Goal: Communication & Community: Participate in discussion

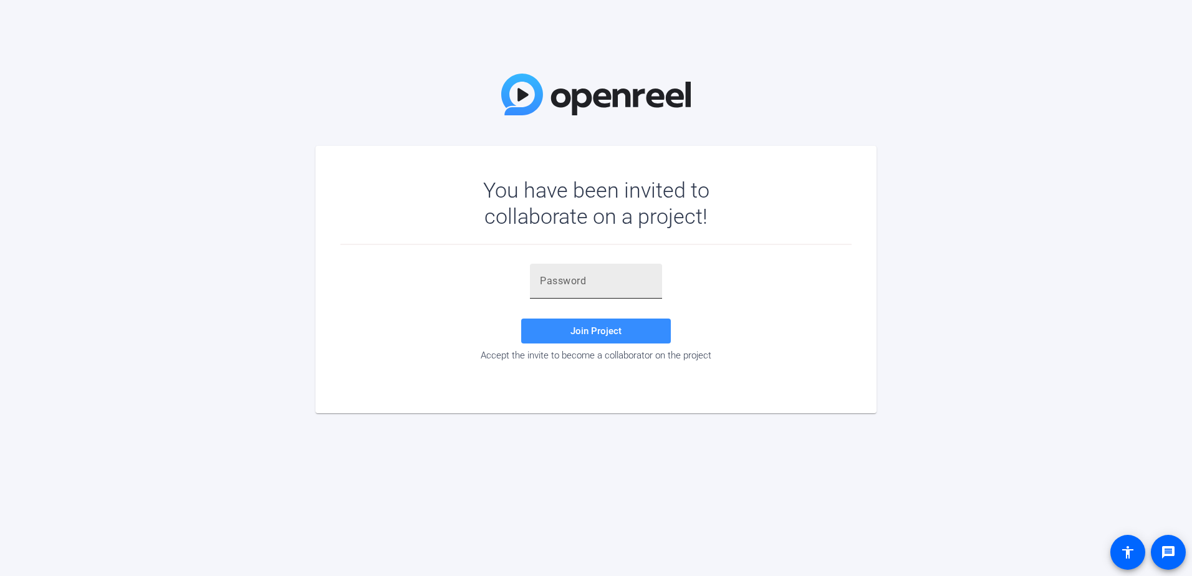
click at [554, 283] on input "text" at bounding box center [596, 281] width 112 height 15
paste input "y4,c{k"
type input "y4,c{k"
click at [595, 326] on span "Join Project" at bounding box center [595, 330] width 51 height 11
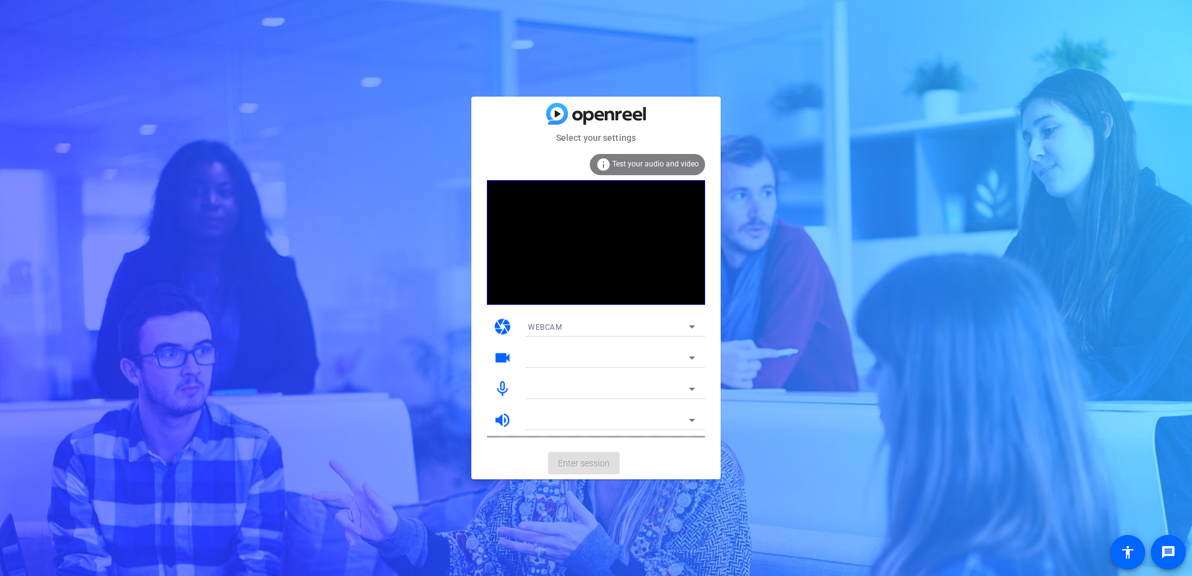
click at [630, 160] on span "Test your audio and video" at bounding box center [655, 164] width 87 height 9
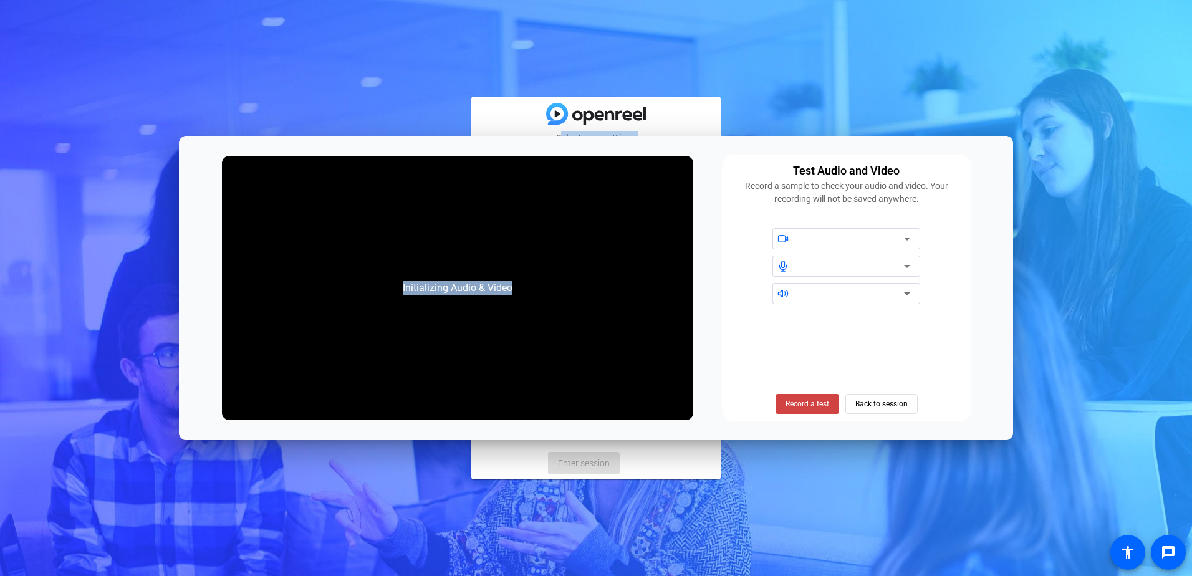
drag, startPoint x: 700, startPoint y: 148, endPoint x: -110, endPoint y: 138, distance: 809.9
click at [0, 138] on html "For screen-reader mode - click the first button of the website Accessibility Sc…" at bounding box center [596, 288] width 1192 height 576
click at [814, 403] on span "Record a test" at bounding box center [808, 403] width 44 height 11
click at [793, 404] on span "Stop Testing (6s)" at bounding box center [807, 403] width 57 height 11
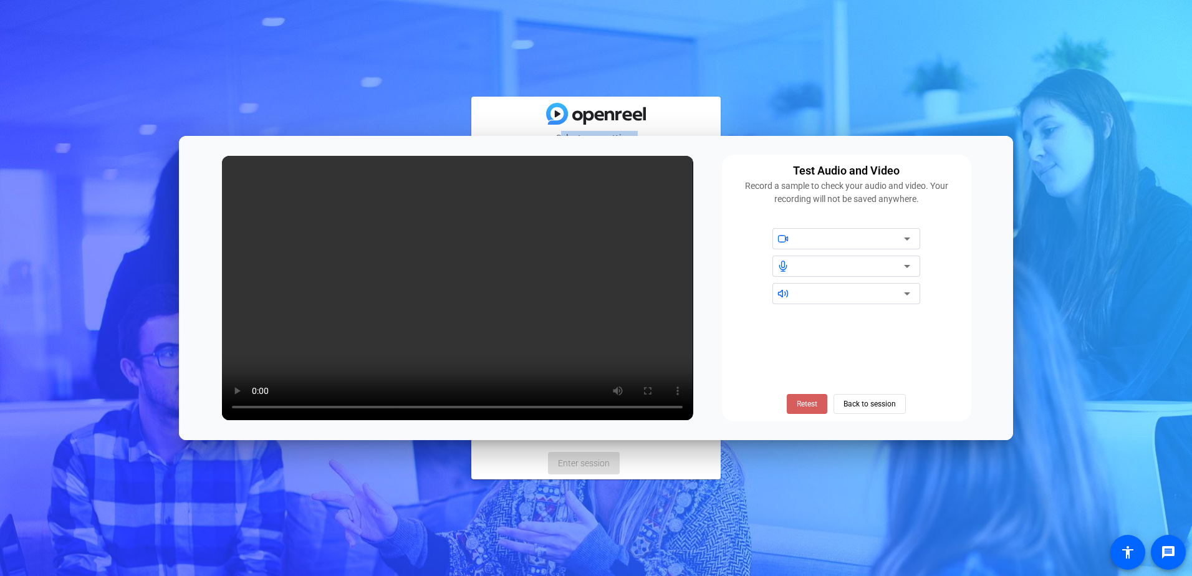
click at [801, 404] on span "Retest" at bounding box center [807, 403] width 21 height 11
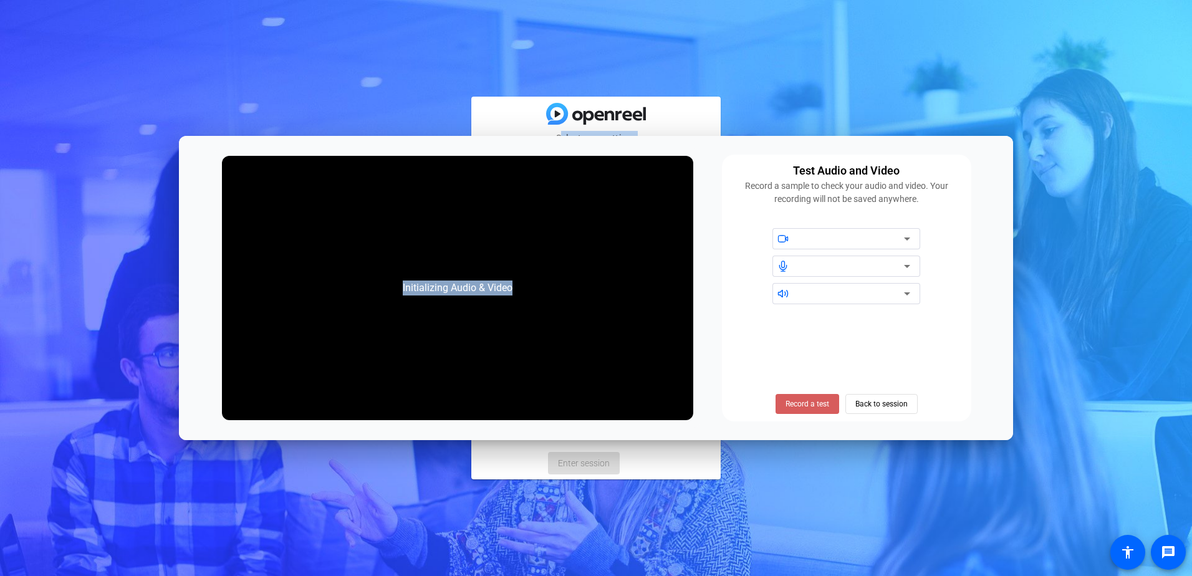
click at [805, 397] on span at bounding box center [808, 404] width 64 height 30
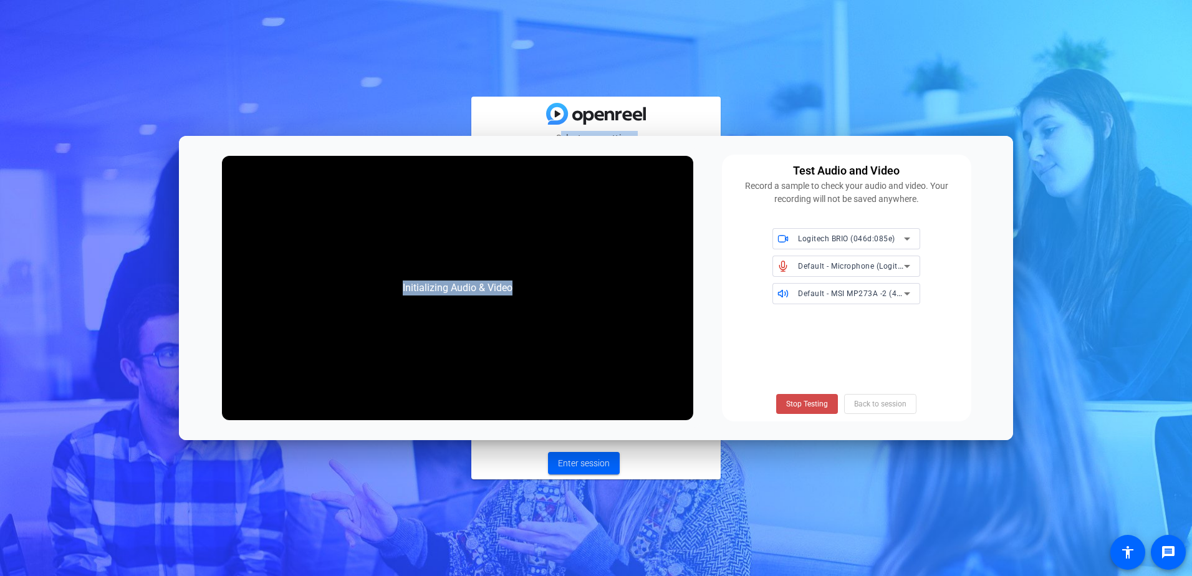
click at [802, 404] on span "Stop Testing" at bounding box center [807, 403] width 42 height 11
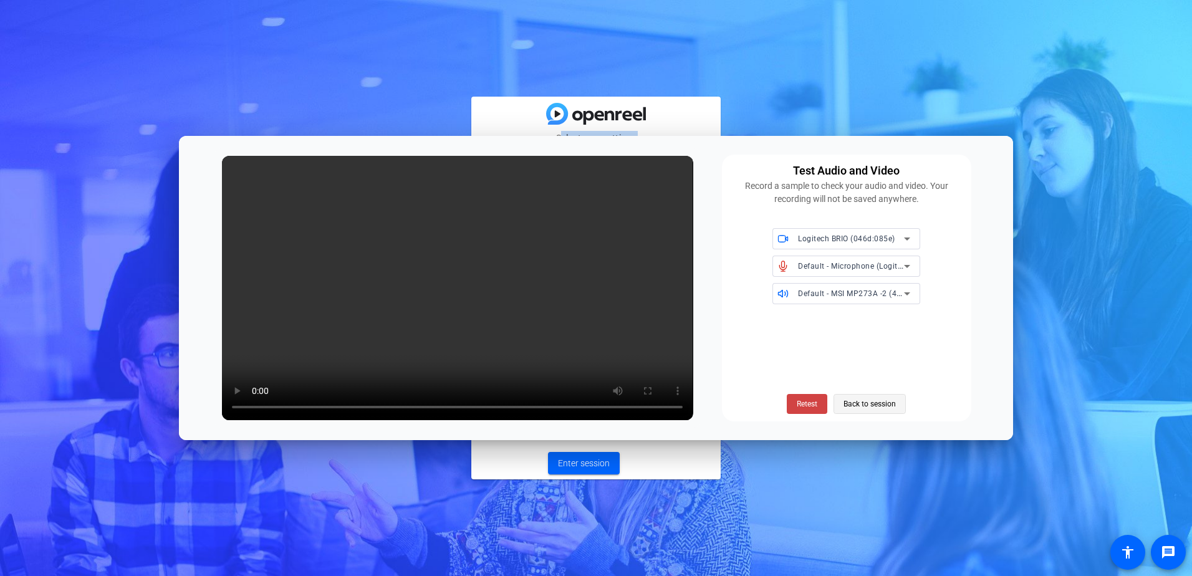
click at [857, 407] on span "Back to session" at bounding box center [870, 404] width 52 height 24
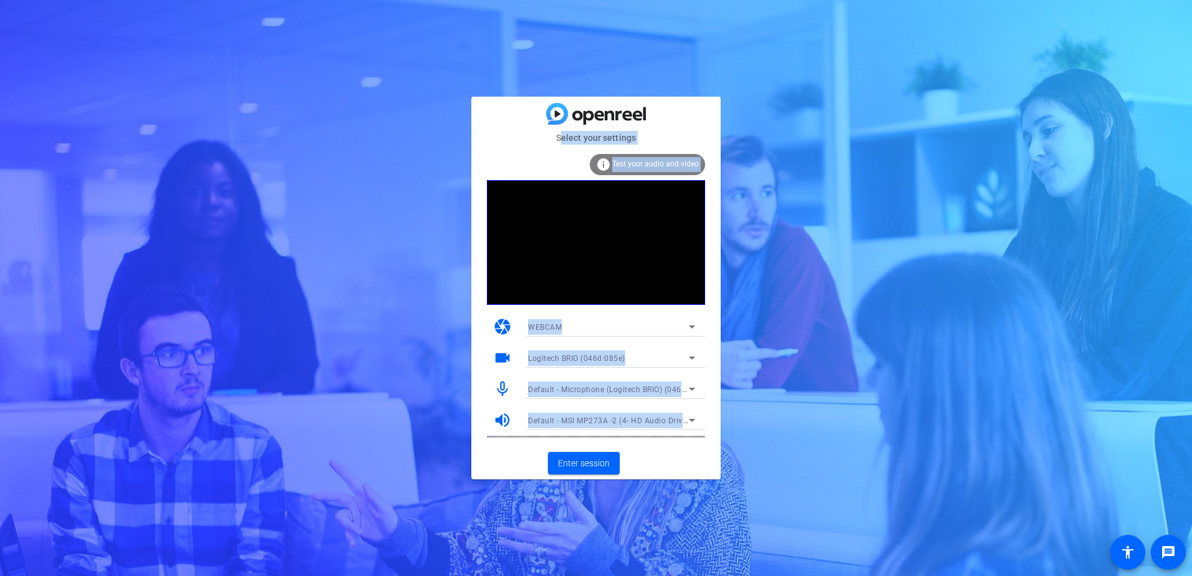
click at [678, 138] on mat-card-subtitle "Select your settings" at bounding box center [595, 138] width 249 height 14
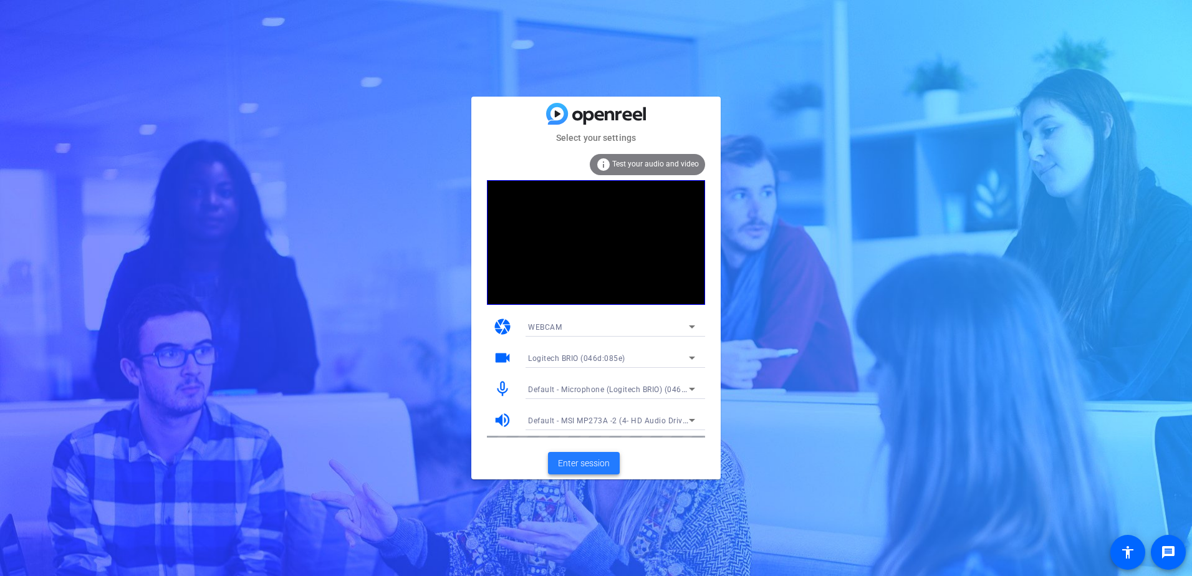
click at [592, 461] on span "Enter session" at bounding box center [584, 463] width 52 height 13
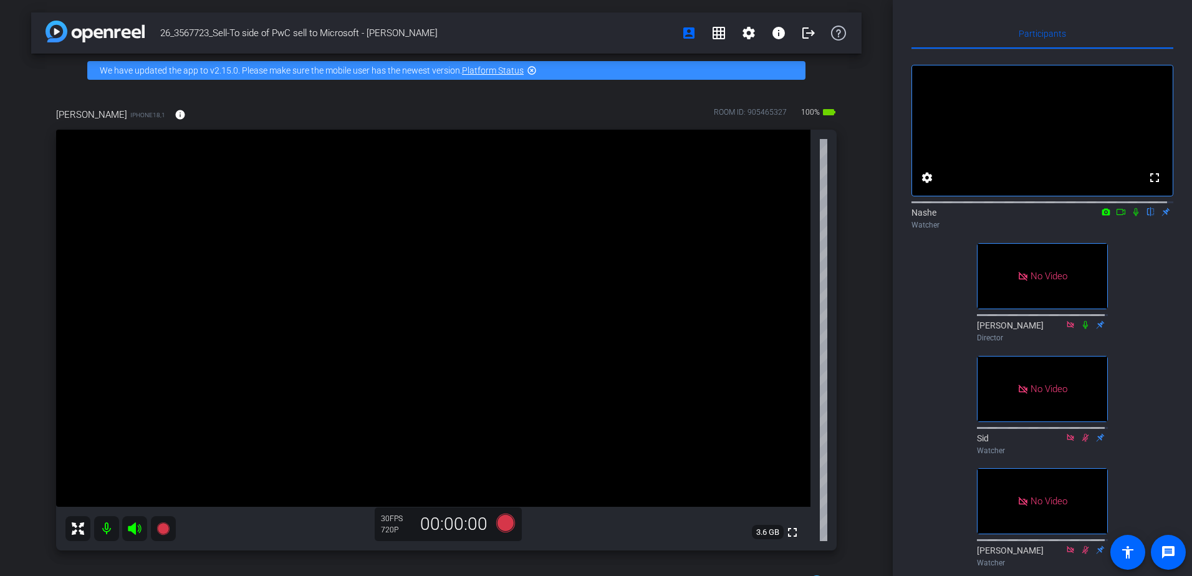
click at [1131, 216] on icon at bounding box center [1136, 212] width 10 height 9
click at [1101, 216] on icon at bounding box center [1106, 212] width 10 height 9
click at [1114, 224] on div at bounding box center [596, 288] width 1192 height 576
click at [1116, 216] on icon at bounding box center [1121, 212] width 10 height 9
click at [875, 504] on div "26_3567723_Sell-To side of PwC sell to Microsoft - [PERSON_NAME] account_box gr…" at bounding box center [446, 288] width 893 height 576
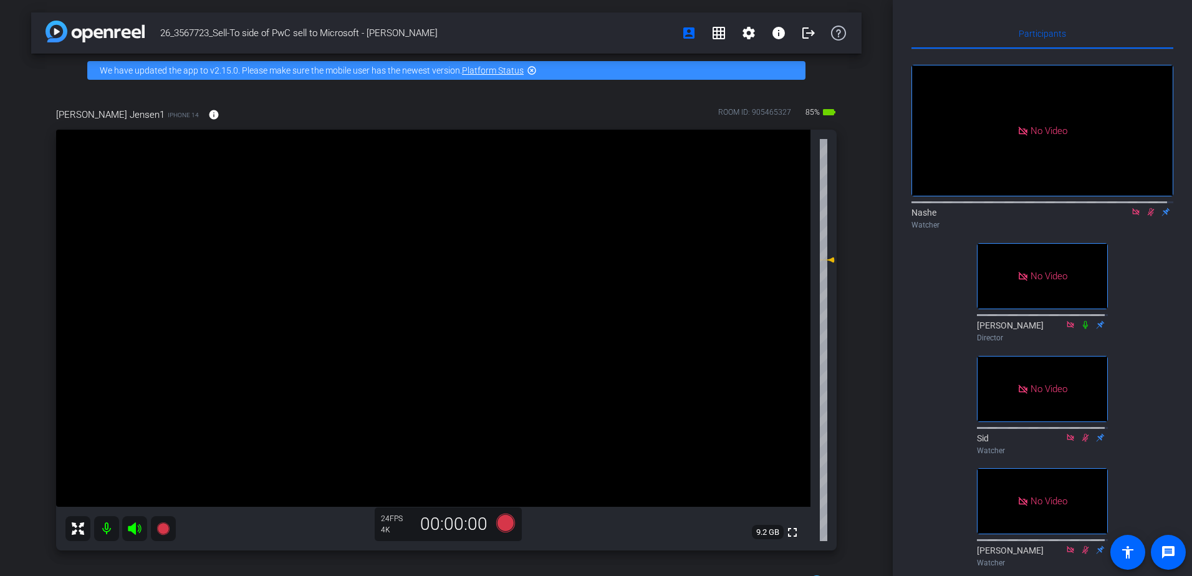
click at [1146, 216] on icon at bounding box center [1151, 212] width 10 height 9
click at [1148, 216] on icon at bounding box center [1150, 212] width 5 height 8
click at [1148, 216] on icon at bounding box center [1151, 212] width 7 height 8
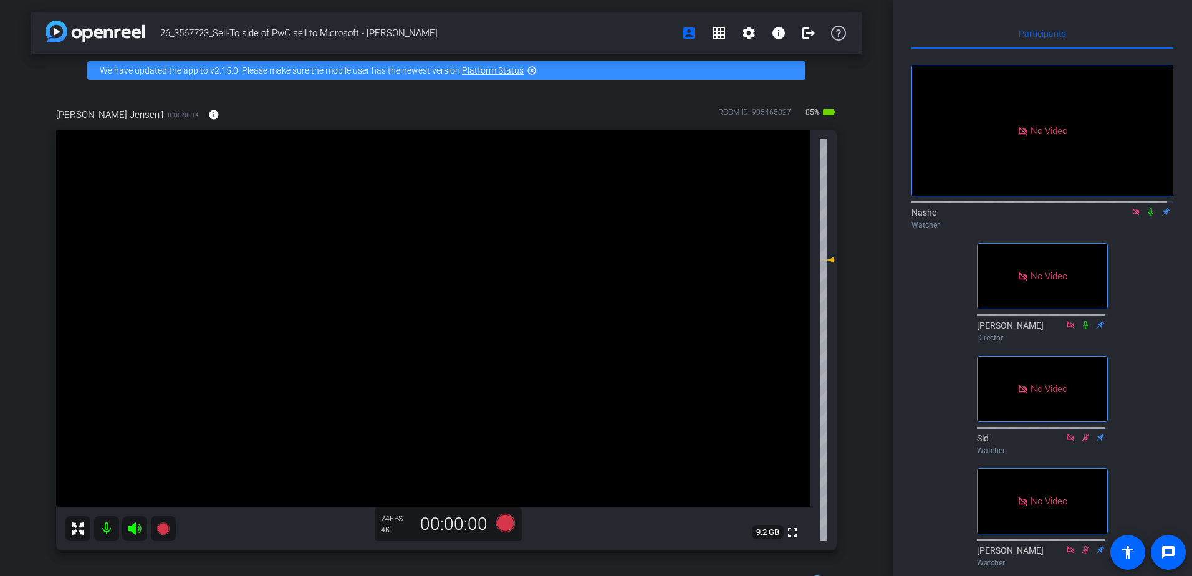
click at [1148, 216] on icon at bounding box center [1150, 212] width 5 height 8
click at [1148, 216] on icon at bounding box center [1151, 212] width 7 height 8
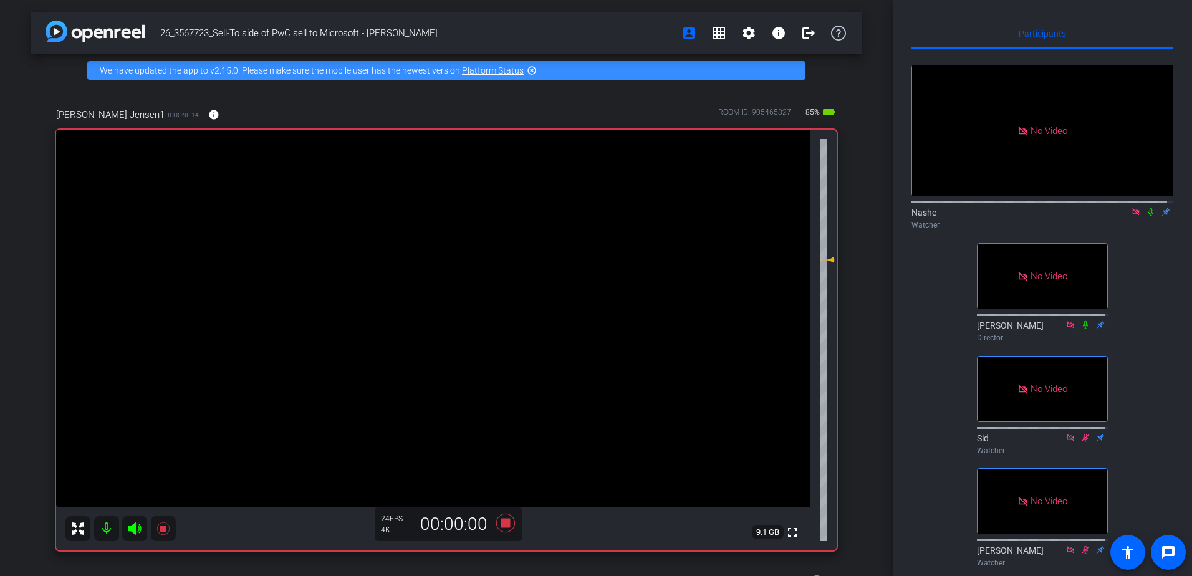
click at [1148, 216] on icon at bounding box center [1150, 212] width 5 height 8
click at [1146, 216] on icon at bounding box center [1151, 212] width 10 height 9
click at [1148, 216] on icon at bounding box center [1150, 212] width 5 height 8
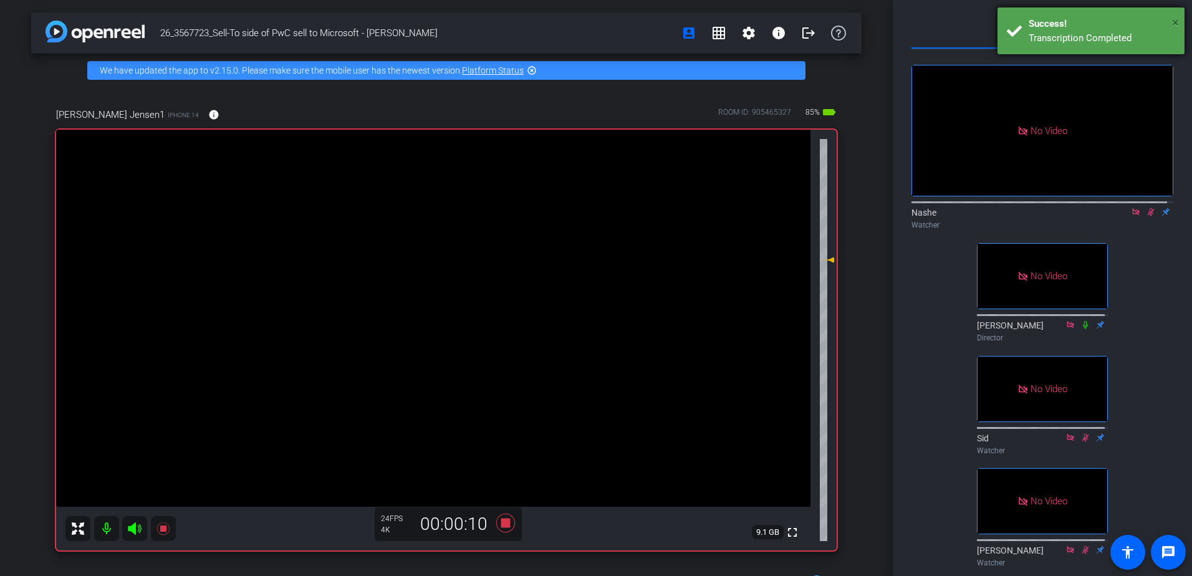
click at [1175, 21] on span "×" at bounding box center [1175, 22] width 7 height 15
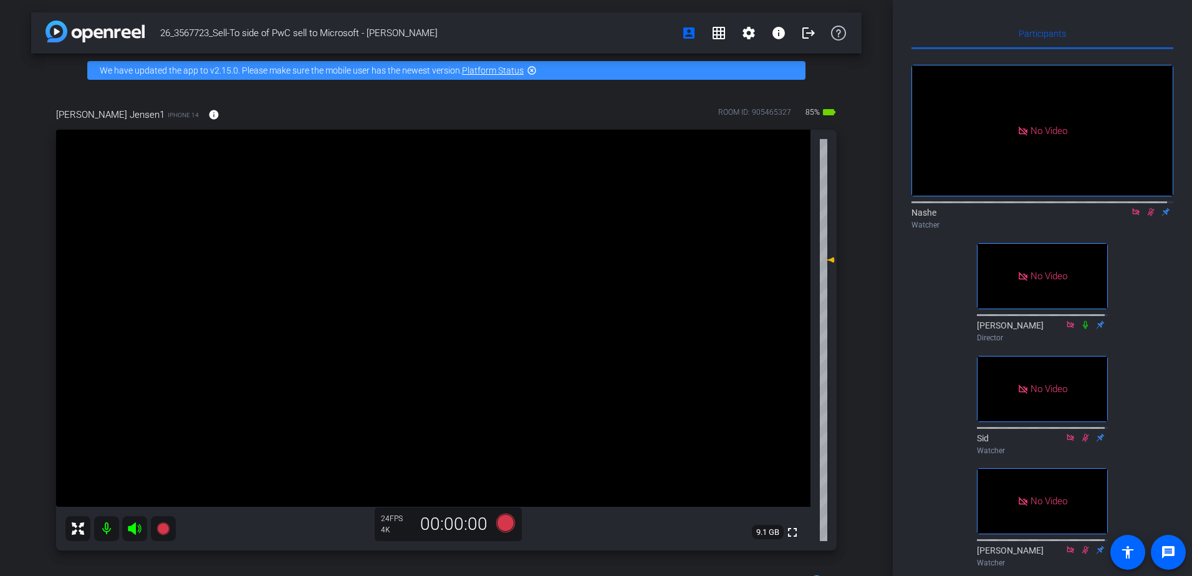
click at [1148, 216] on icon at bounding box center [1151, 212] width 7 height 8
click at [1146, 216] on icon at bounding box center [1151, 212] width 10 height 9
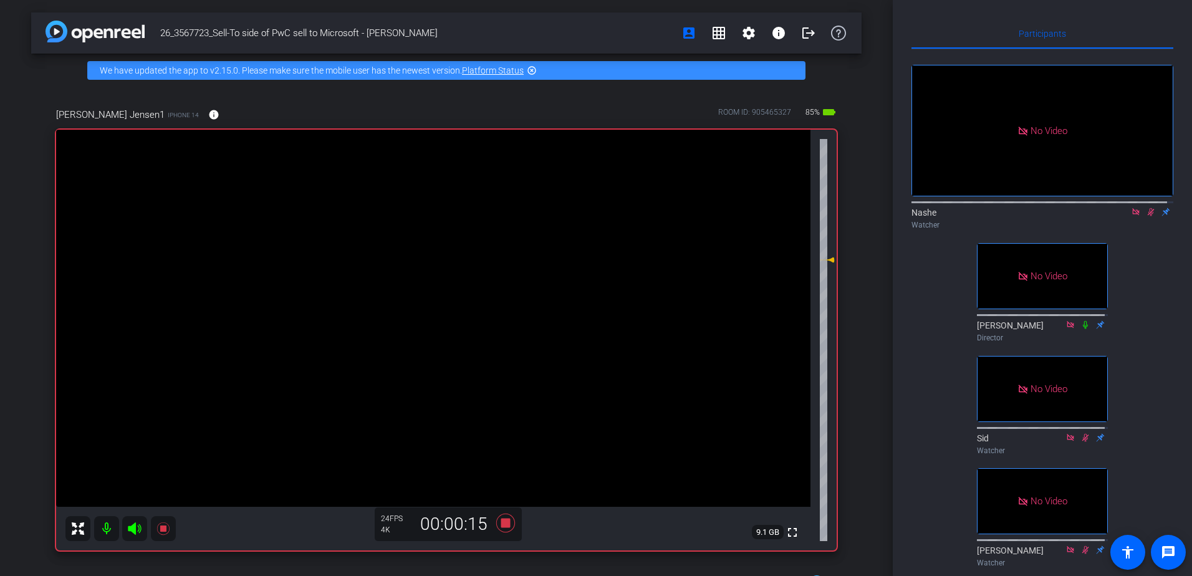
click at [1147, 216] on icon at bounding box center [1151, 212] width 10 height 9
click at [1146, 216] on icon at bounding box center [1151, 212] width 10 height 9
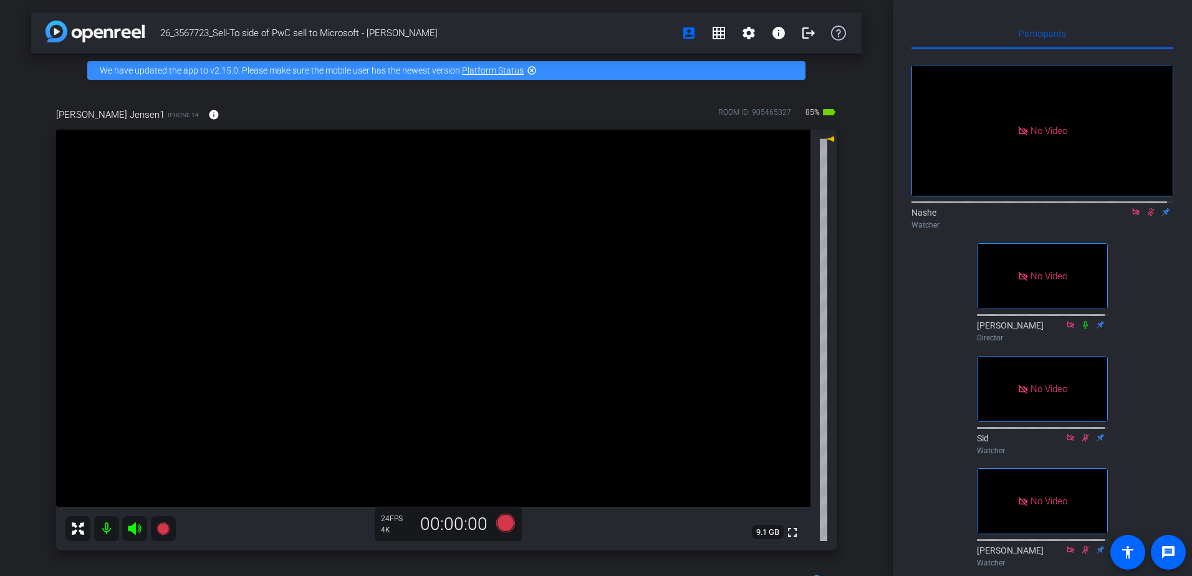
click at [1146, 216] on icon at bounding box center [1151, 212] width 10 height 9
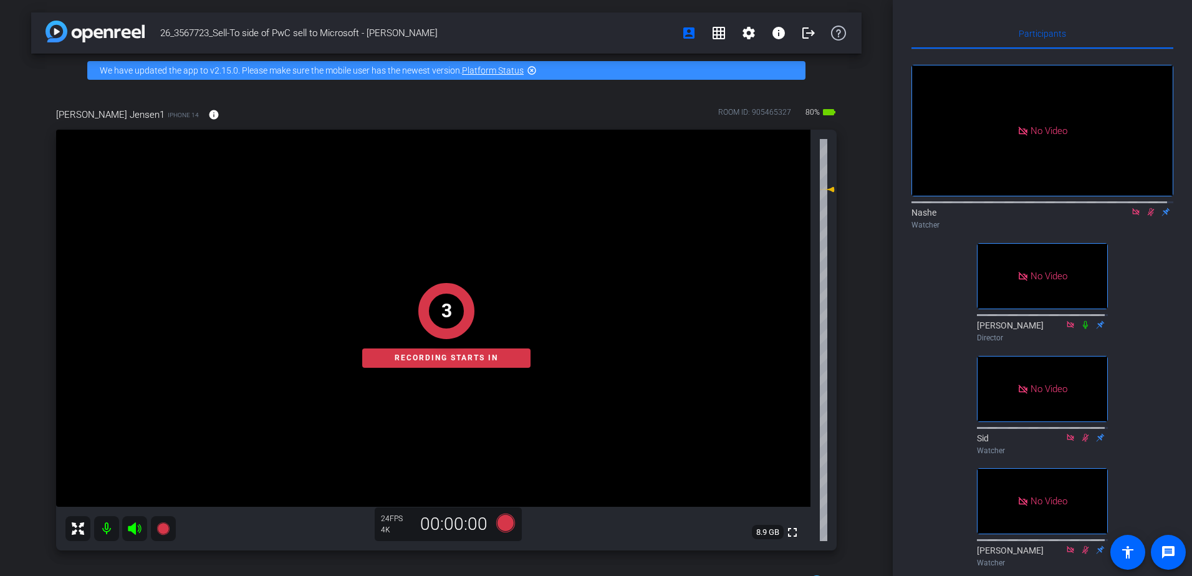
click at [1148, 216] on icon at bounding box center [1151, 212] width 7 height 8
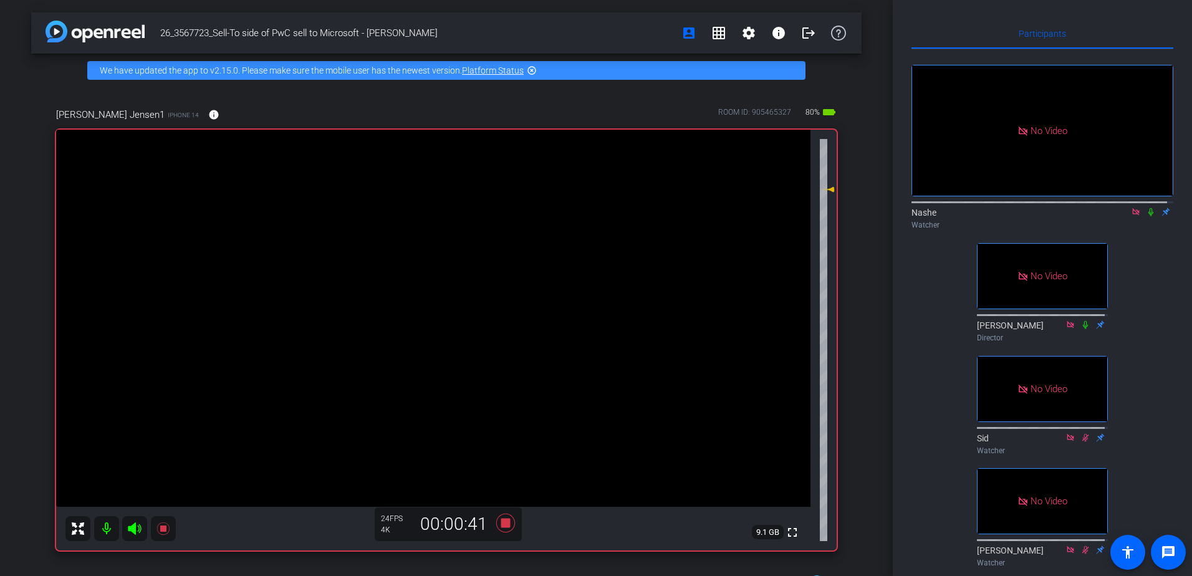
click at [1146, 216] on icon at bounding box center [1151, 212] width 10 height 9
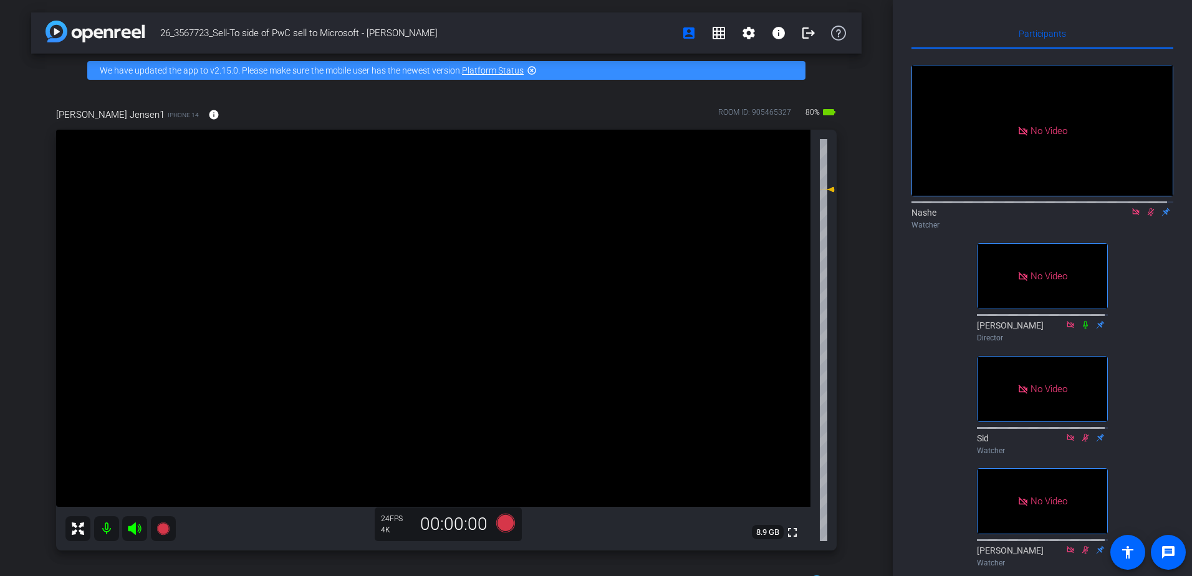
click at [1147, 216] on icon at bounding box center [1151, 212] width 10 height 9
click at [1148, 216] on icon at bounding box center [1150, 212] width 5 height 8
click at [1146, 216] on icon at bounding box center [1151, 212] width 10 height 9
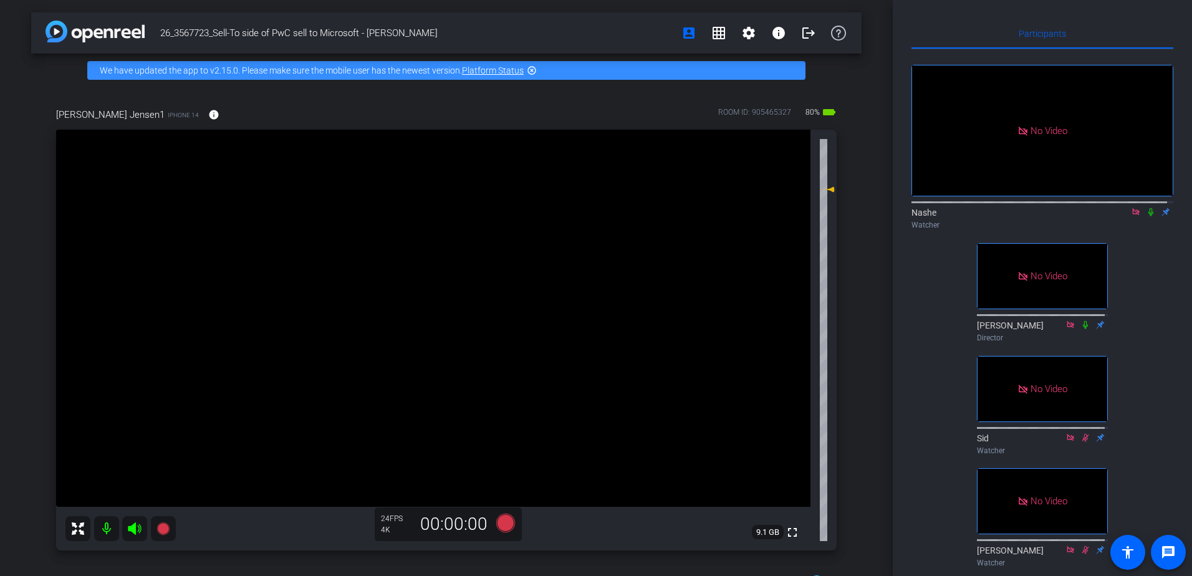
click at [1148, 216] on icon at bounding box center [1150, 212] width 5 height 8
click at [1146, 216] on icon at bounding box center [1151, 212] width 10 height 9
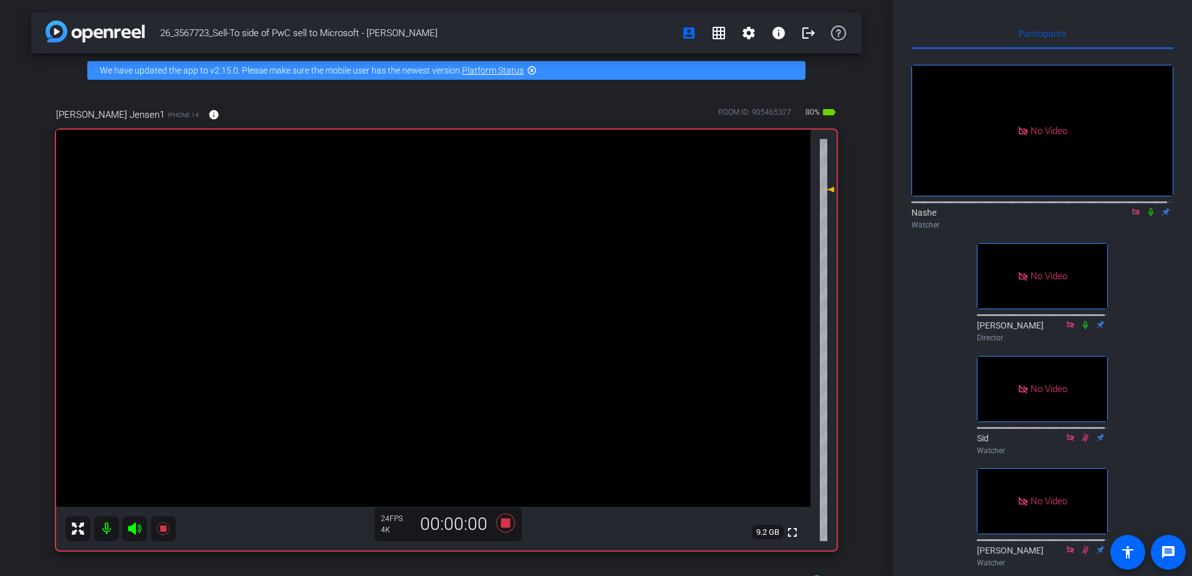
click at [1148, 216] on icon at bounding box center [1150, 212] width 5 height 8
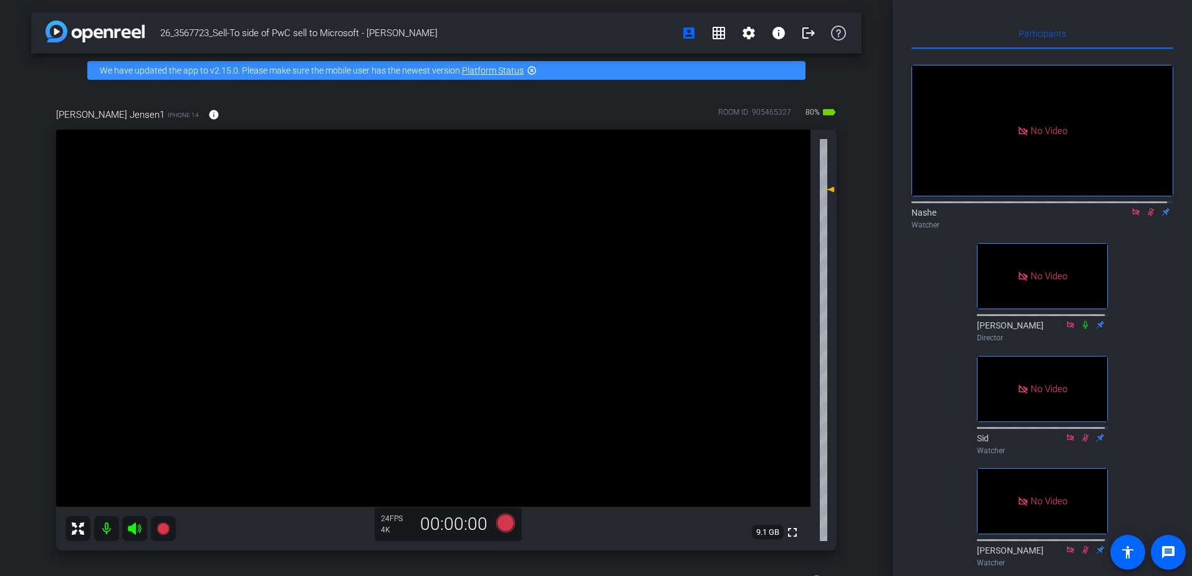
click at [1148, 216] on icon at bounding box center [1151, 212] width 7 height 8
click at [1146, 216] on icon at bounding box center [1151, 212] width 10 height 9
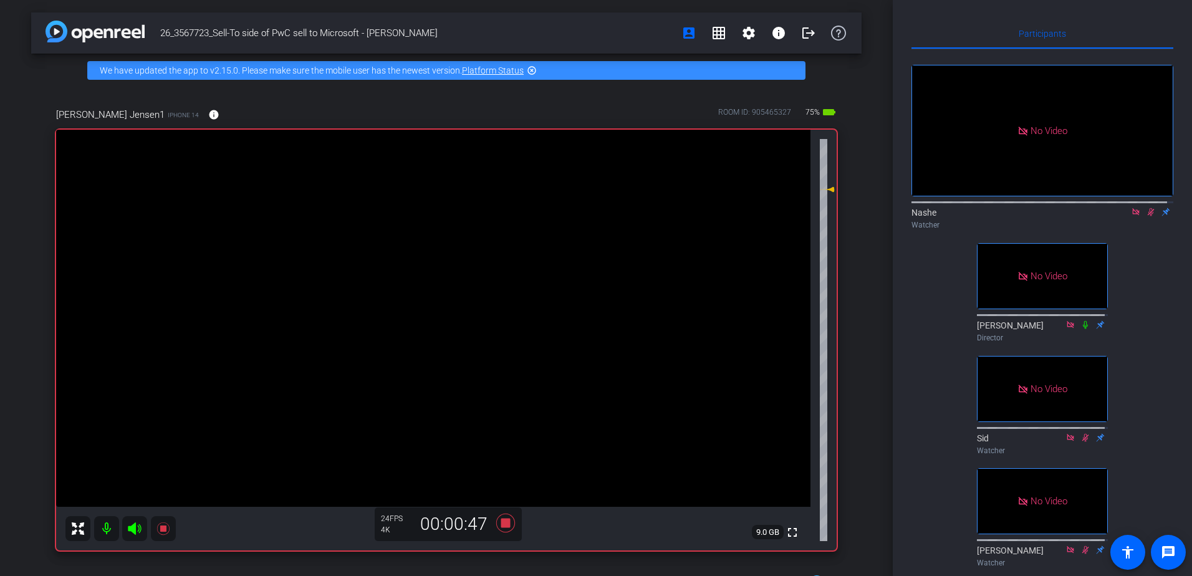
click at [1146, 216] on icon at bounding box center [1151, 212] width 10 height 9
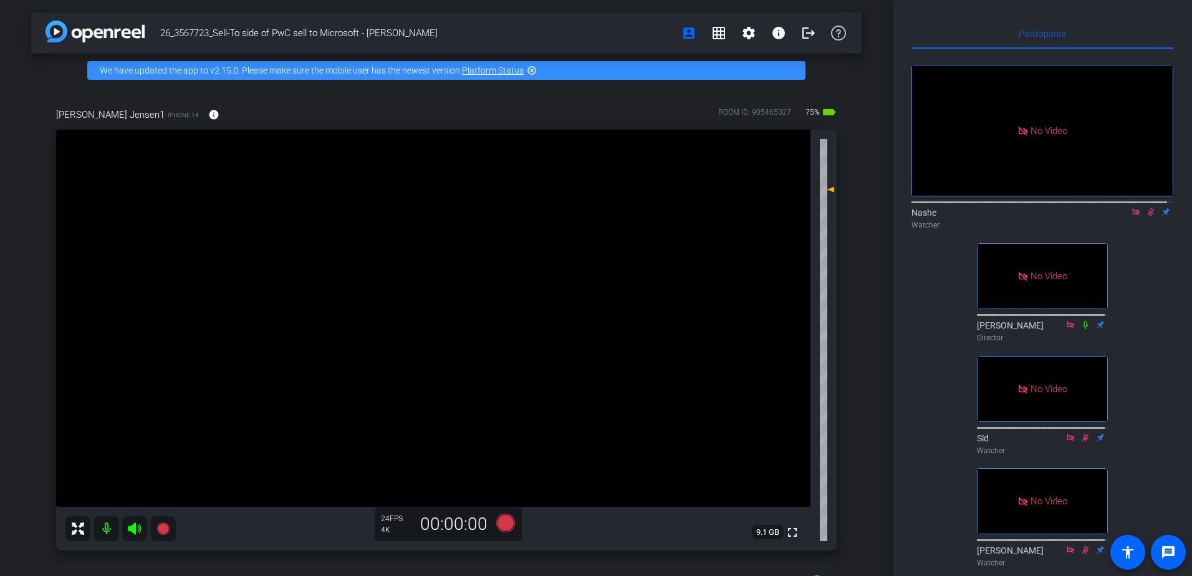
click at [1146, 216] on icon at bounding box center [1151, 212] width 10 height 9
click at [1148, 216] on icon at bounding box center [1150, 212] width 5 height 8
click at [1138, 206] on div at bounding box center [1042, 201] width 262 height 10
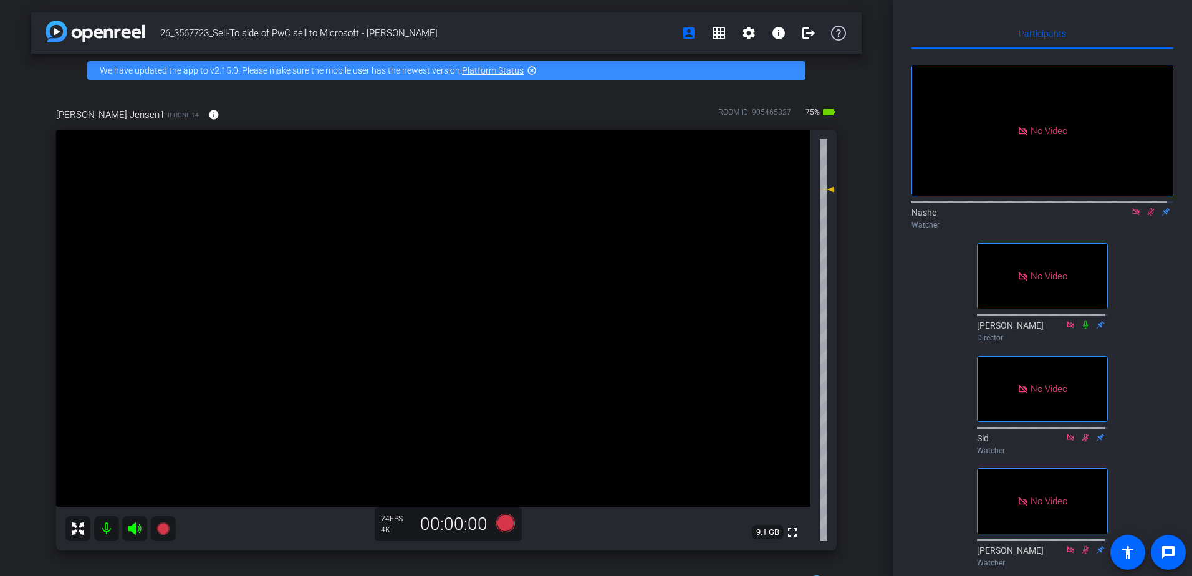
click at [1148, 216] on icon at bounding box center [1151, 212] width 7 height 8
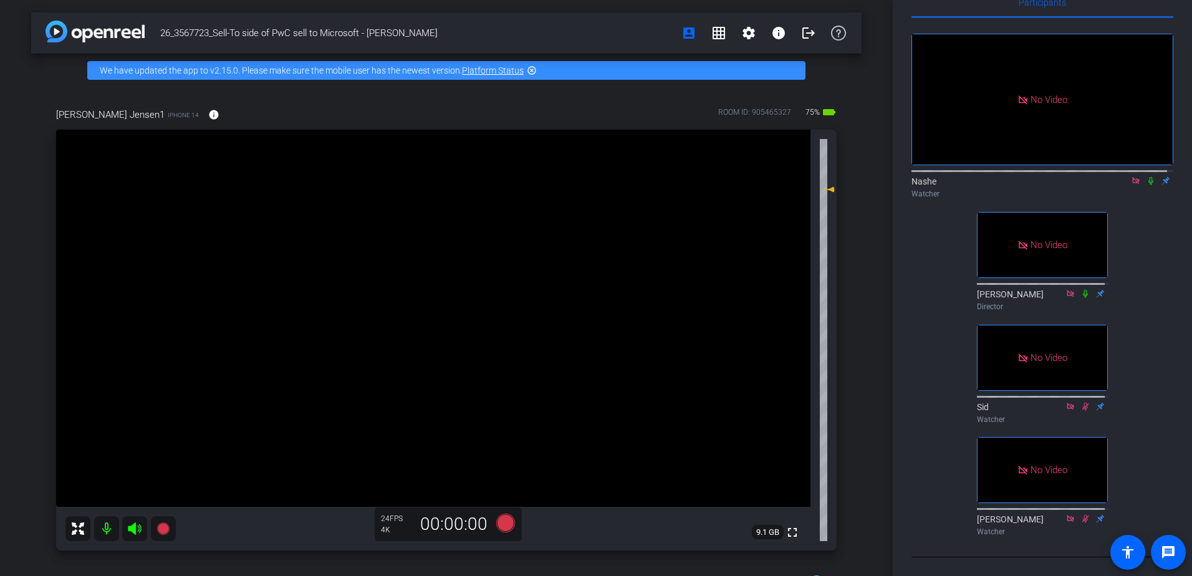
click at [1146, 176] on icon at bounding box center [1151, 180] width 10 height 9
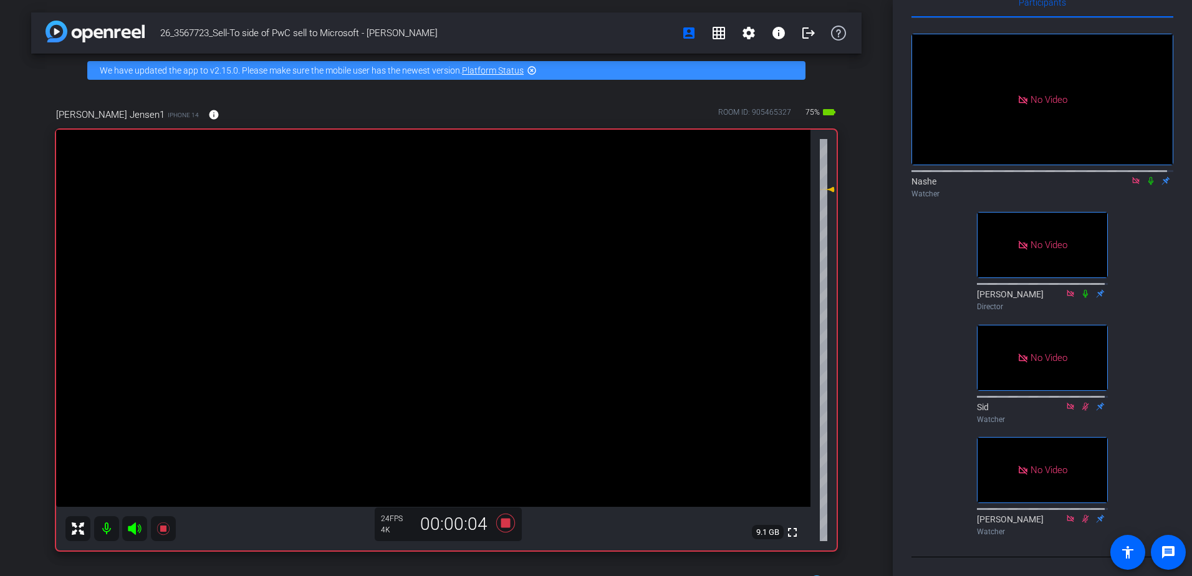
click at [1148, 177] on icon at bounding box center [1150, 181] width 5 height 8
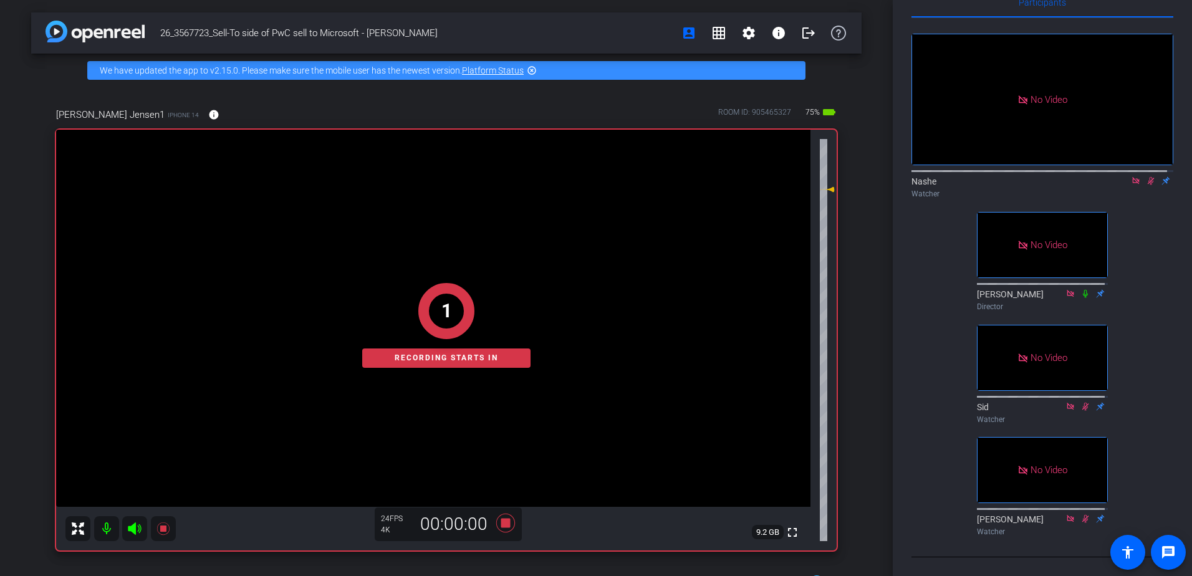
click at [1147, 176] on icon at bounding box center [1151, 180] width 10 height 9
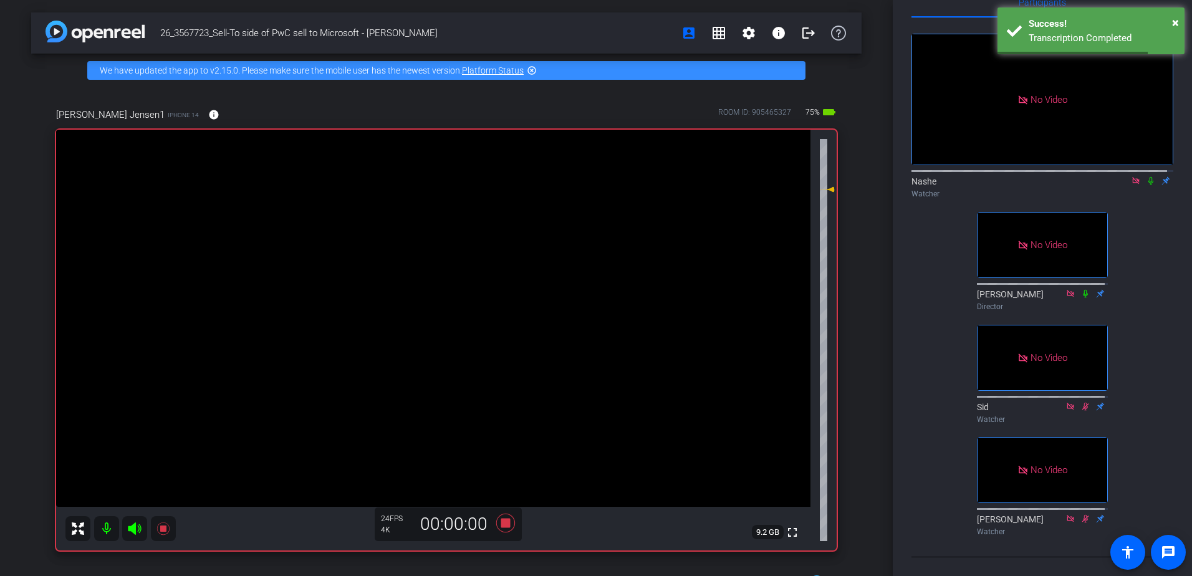
click at [1147, 176] on icon at bounding box center [1151, 180] width 10 height 9
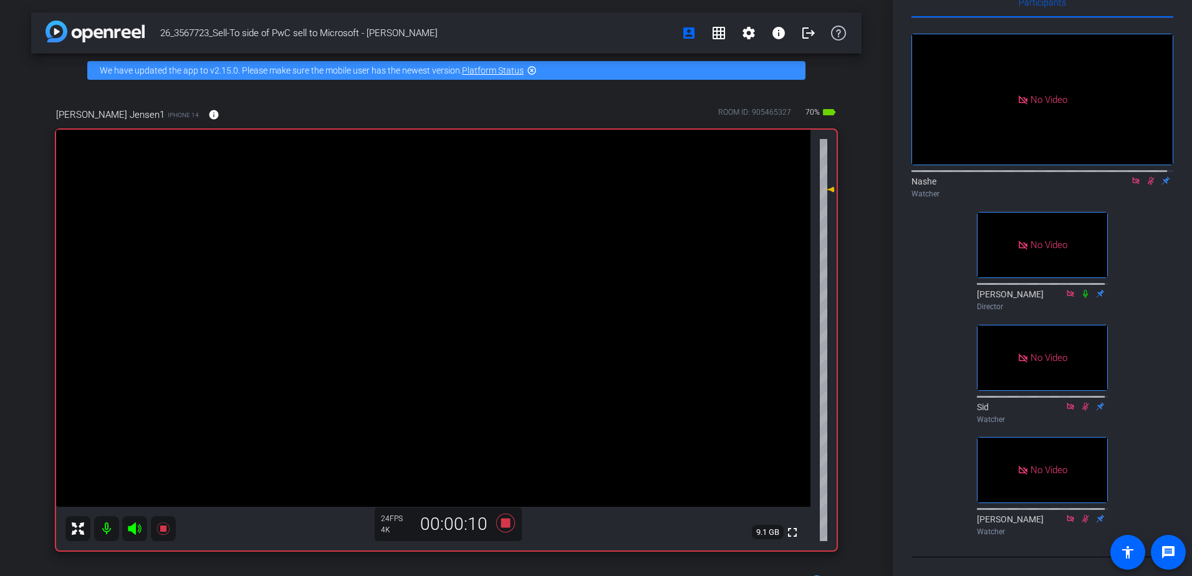
click at [1148, 177] on icon at bounding box center [1151, 181] width 7 height 8
click at [1146, 176] on icon at bounding box center [1151, 180] width 10 height 9
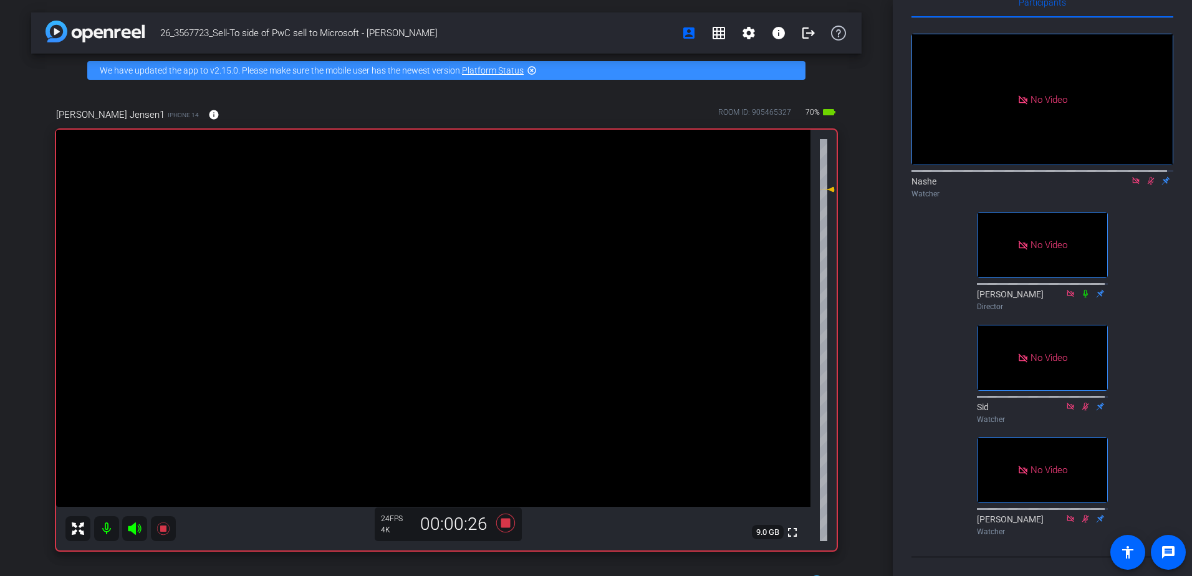
click at [1148, 178] on icon at bounding box center [1151, 181] width 7 height 8
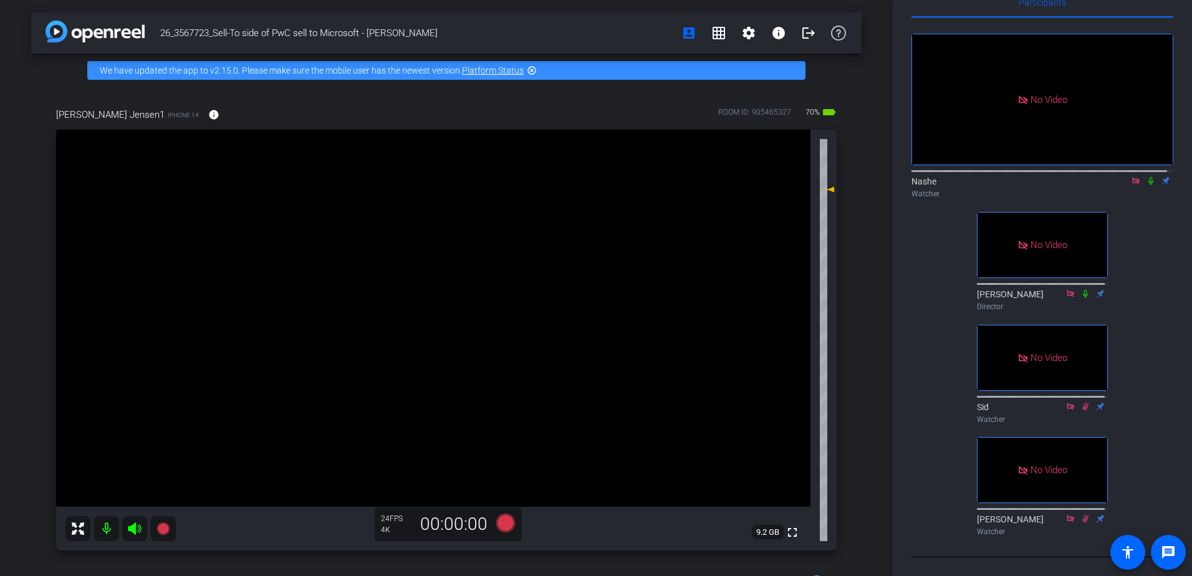
click at [1148, 178] on icon at bounding box center [1150, 181] width 5 height 8
click at [1146, 178] on icon at bounding box center [1151, 180] width 10 height 9
click at [1146, 180] on icon at bounding box center [1151, 180] width 10 height 9
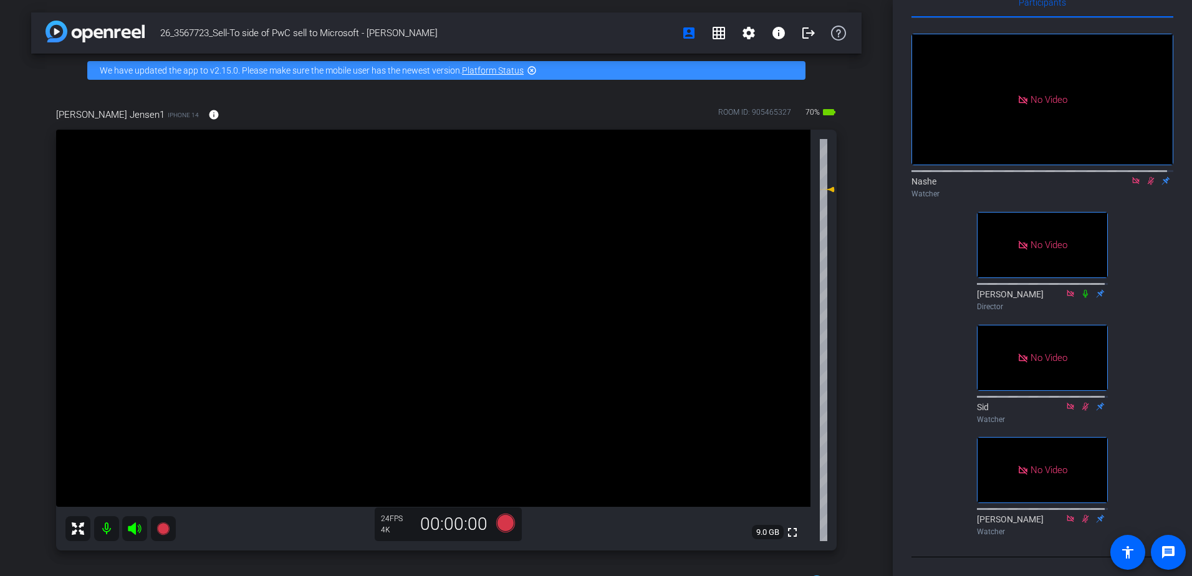
click at [1148, 181] on icon at bounding box center [1151, 181] width 7 height 8
